Goal: Information Seeking & Learning: Find specific fact

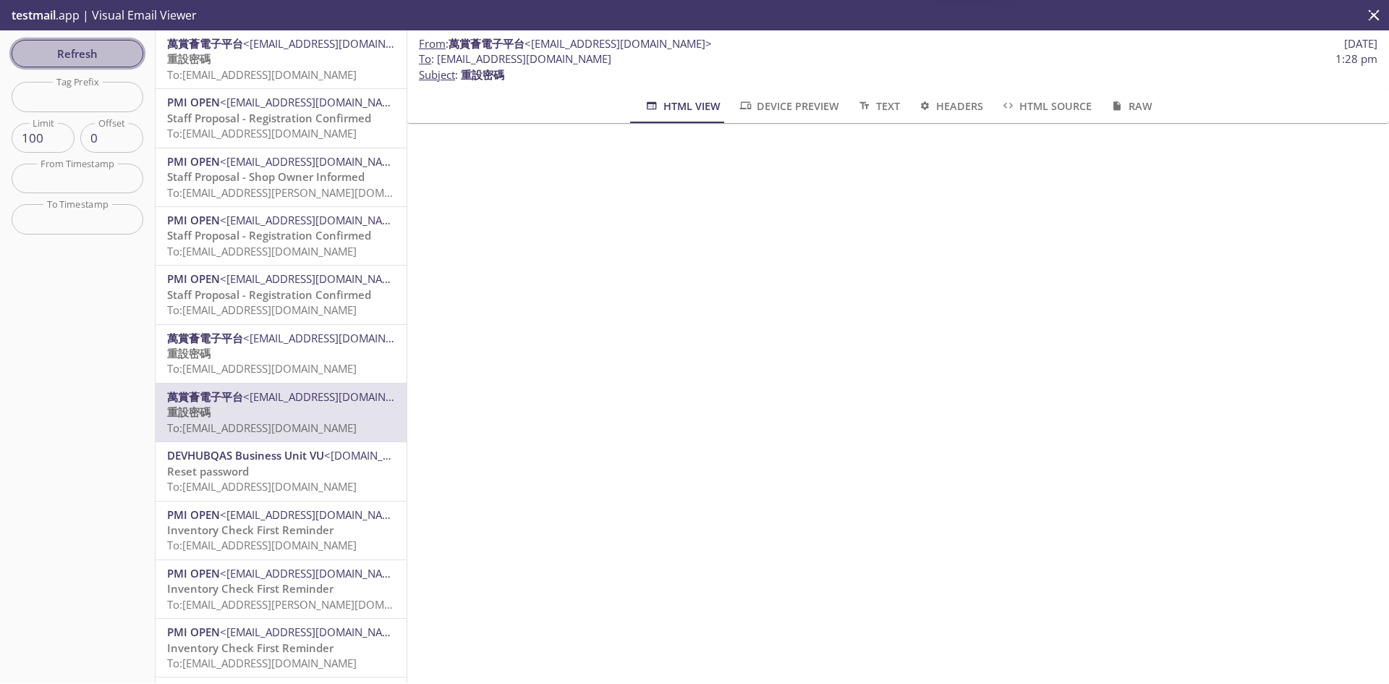
click at [109, 56] on span "Refresh" at bounding box center [77, 53] width 109 height 19
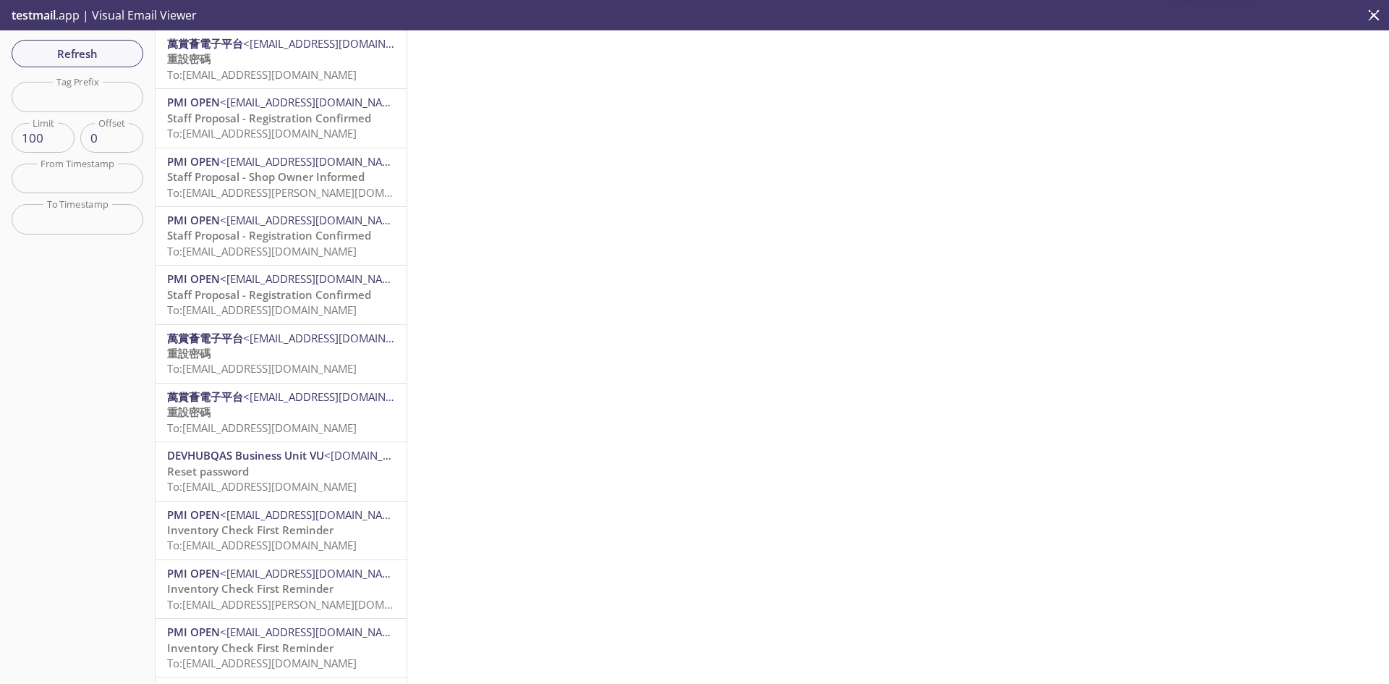
click at [283, 72] on span "To: [EMAIL_ADDRESS][DOMAIN_NAME]" at bounding box center [262, 74] width 190 height 14
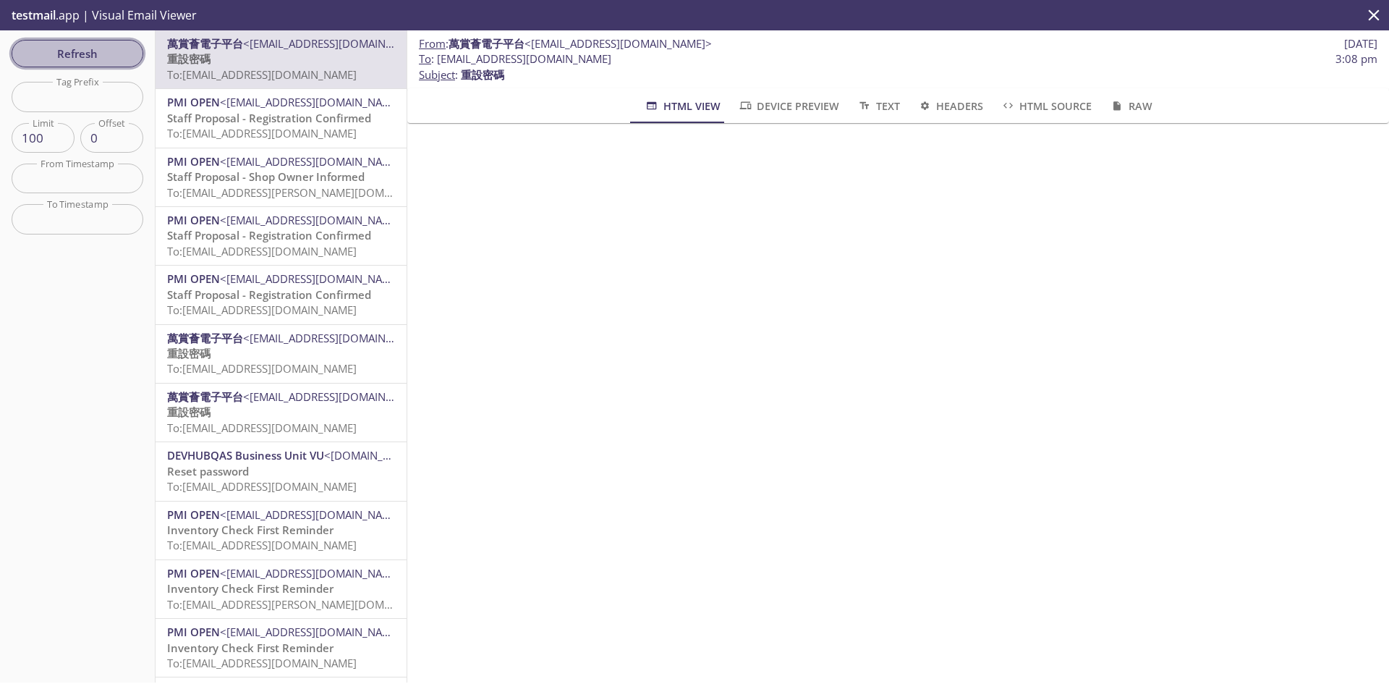
click at [124, 51] on span "Refresh" at bounding box center [77, 53] width 109 height 19
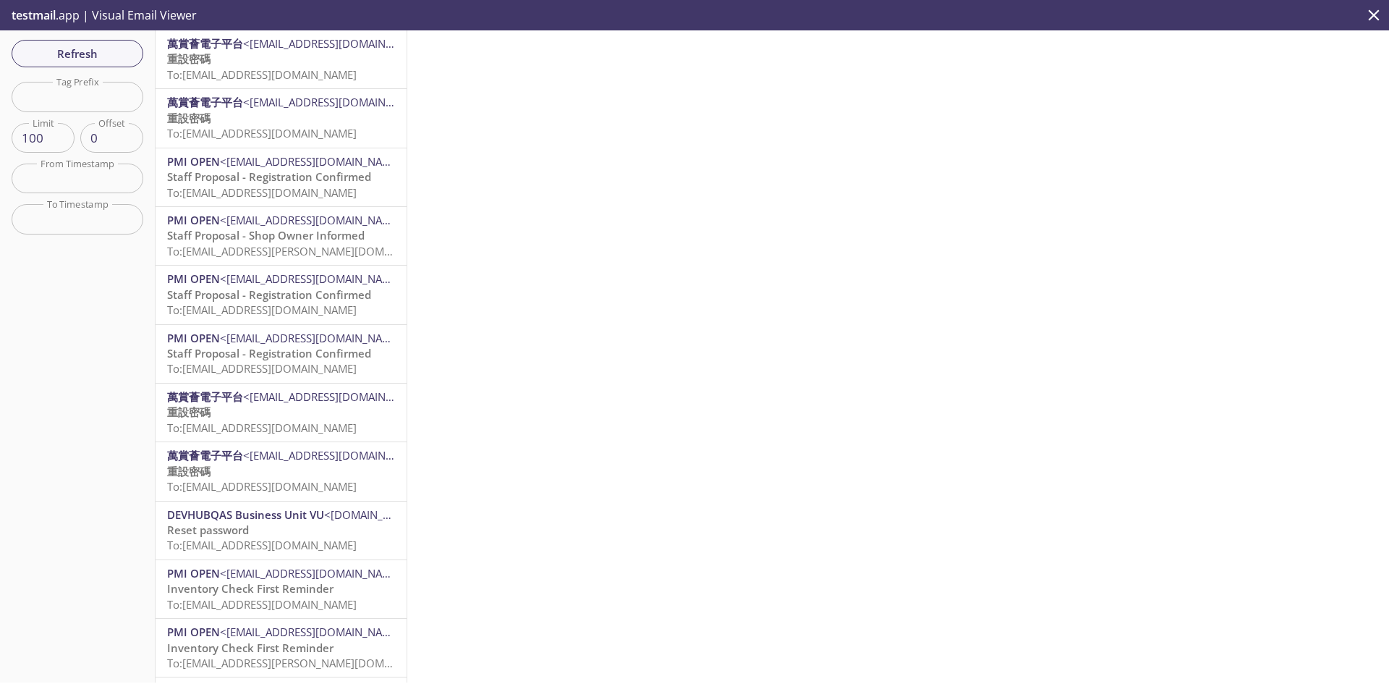
click at [311, 69] on span "To: [EMAIL_ADDRESS][DOMAIN_NAME]" at bounding box center [262, 74] width 190 height 14
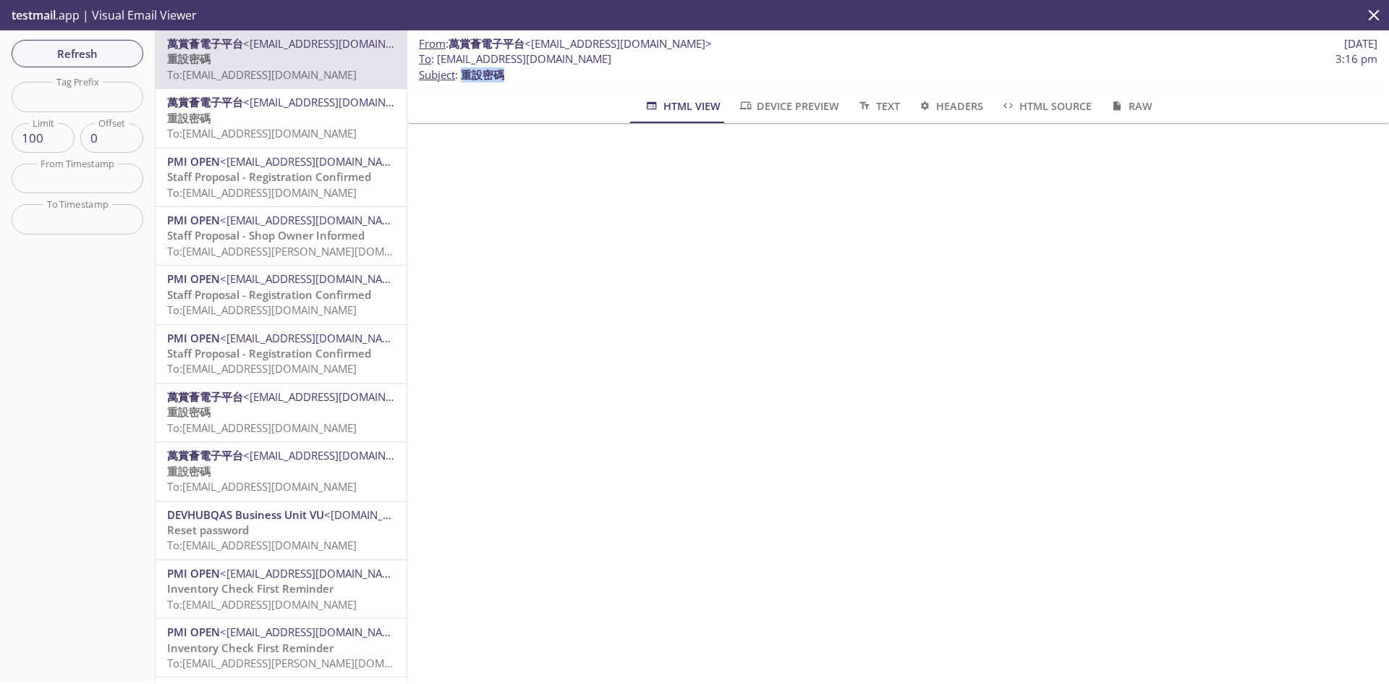
drag, startPoint x: 506, startPoint y: 75, endPoint x: 462, endPoint y: 70, distance: 44.4
click at [462, 70] on p "To : [EMAIL_ADDRESS][DOMAIN_NAME] 3:16 pm Subject : 重設密碼" at bounding box center [898, 66] width 958 height 31
copy span "重設密碼"
